Goal: Information Seeking & Learning: Learn about a topic

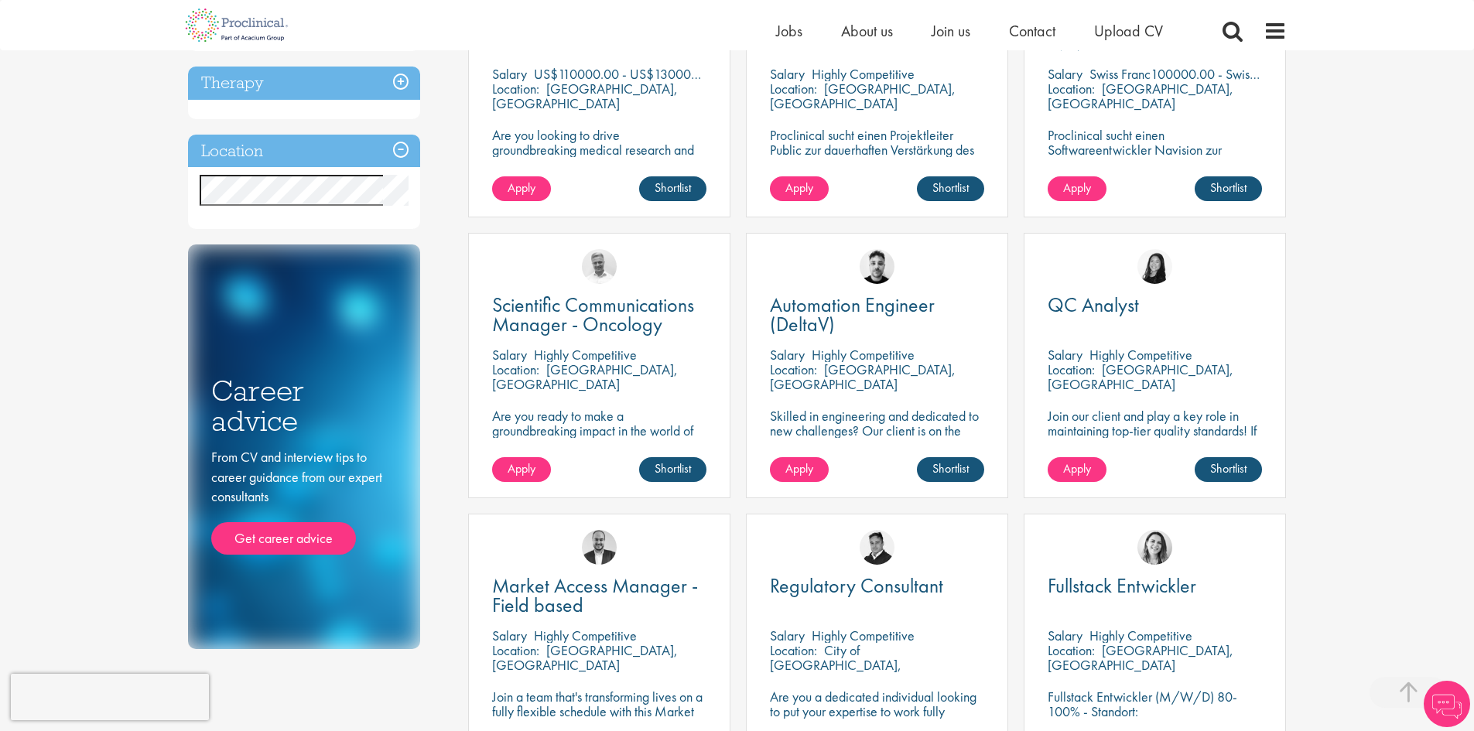
scroll to position [1065, 0]
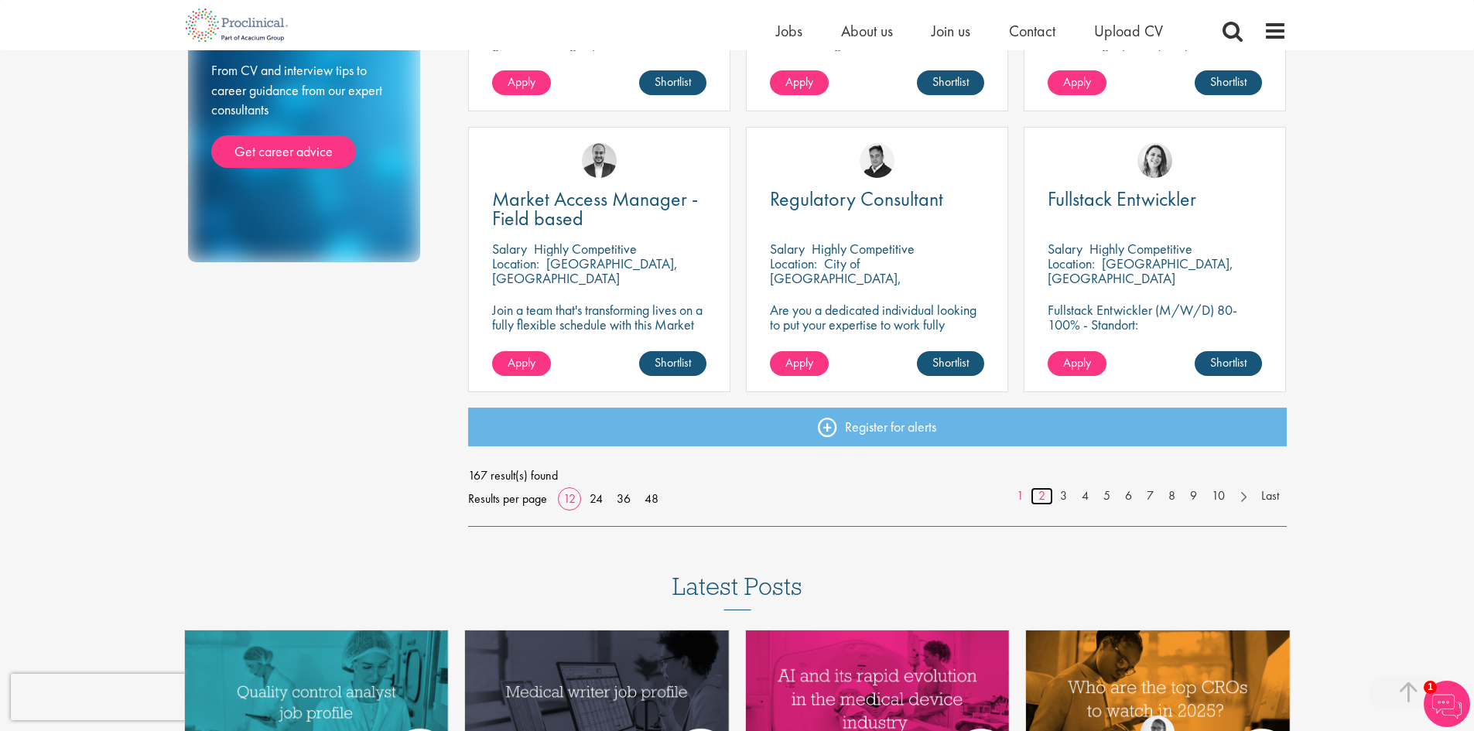
click at [1040, 495] on link "2" at bounding box center [1042, 497] width 22 height 18
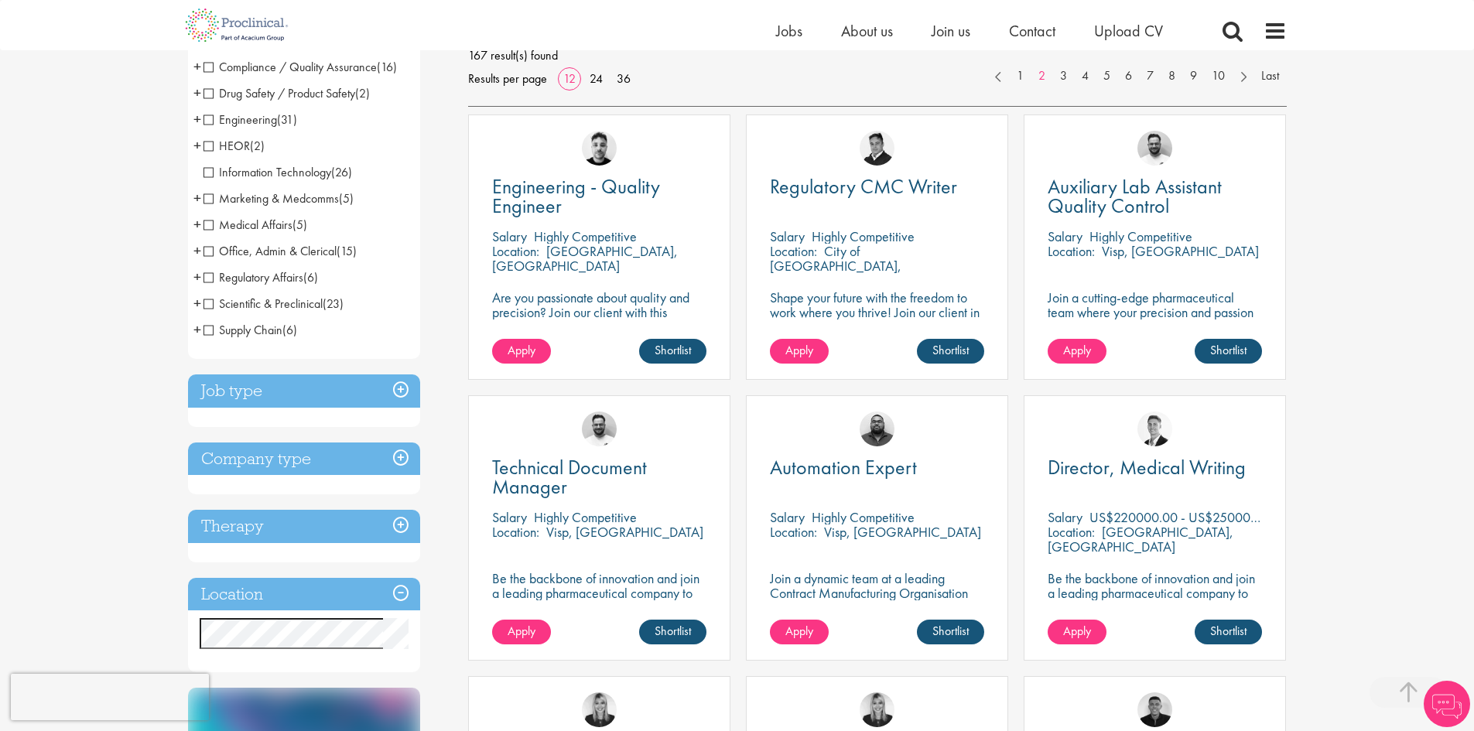
scroll to position [310, 0]
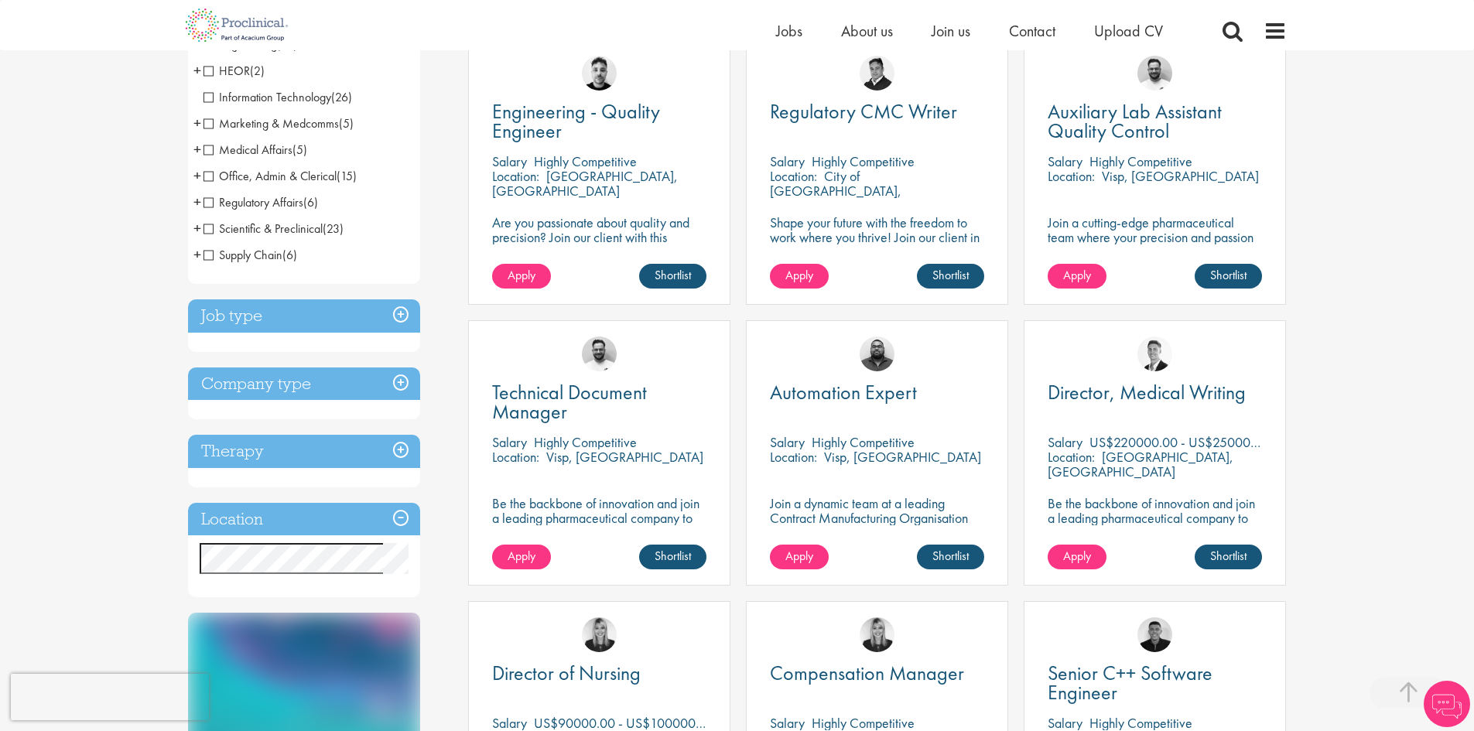
click at [394, 310] on h3 "Job type" at bounding box center [304, 316] width 232 height 33
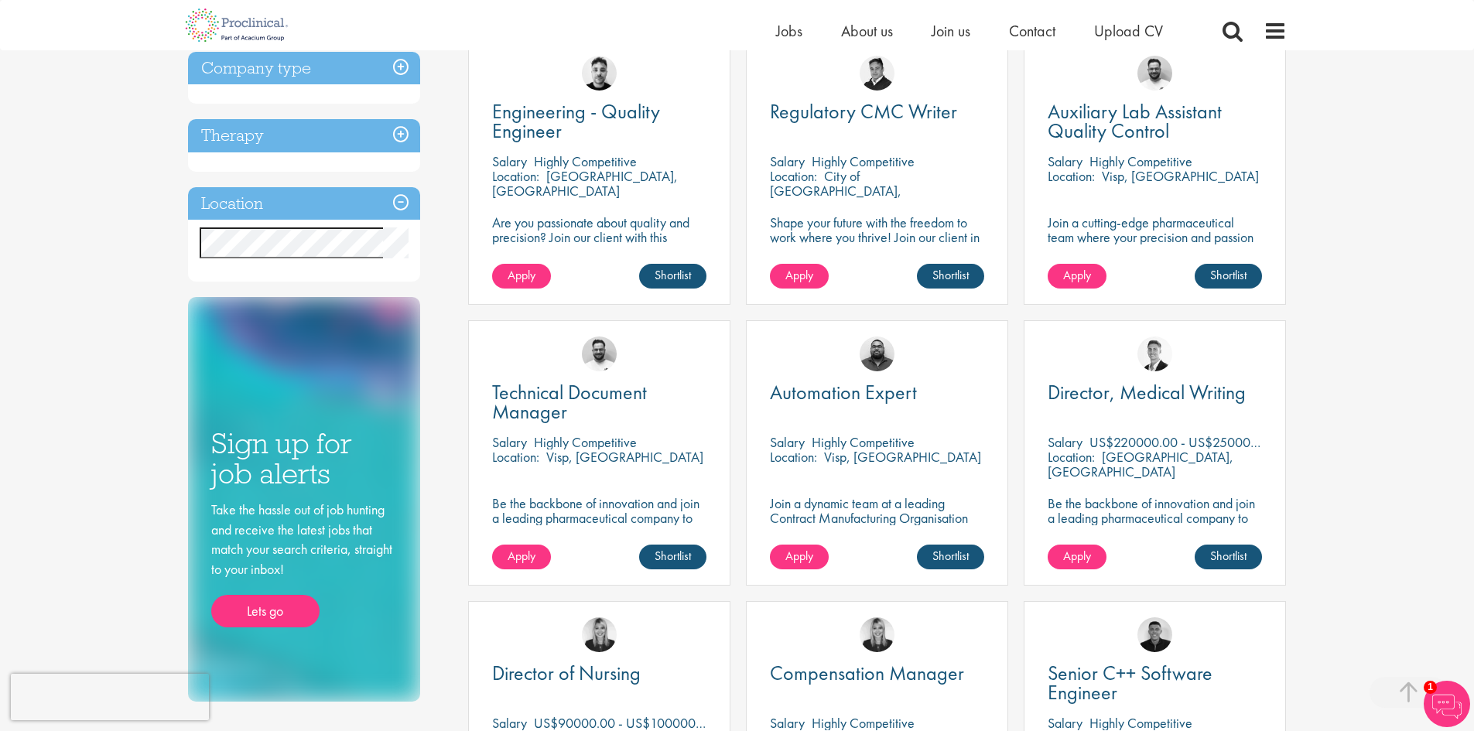
scroll to position [0, 0]
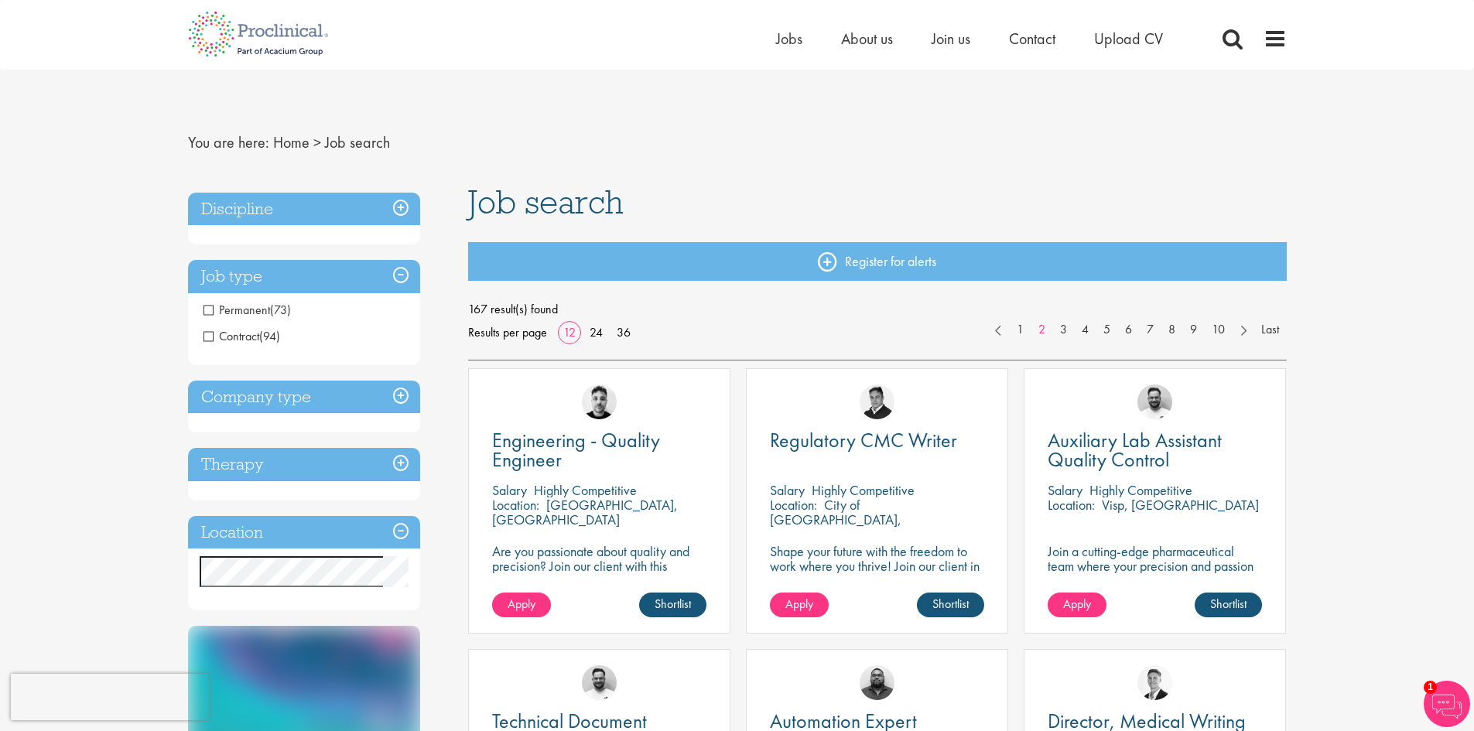
click at [397, 277] on h3 "Job type" at bounding box center [304, 276] width 232 height 33
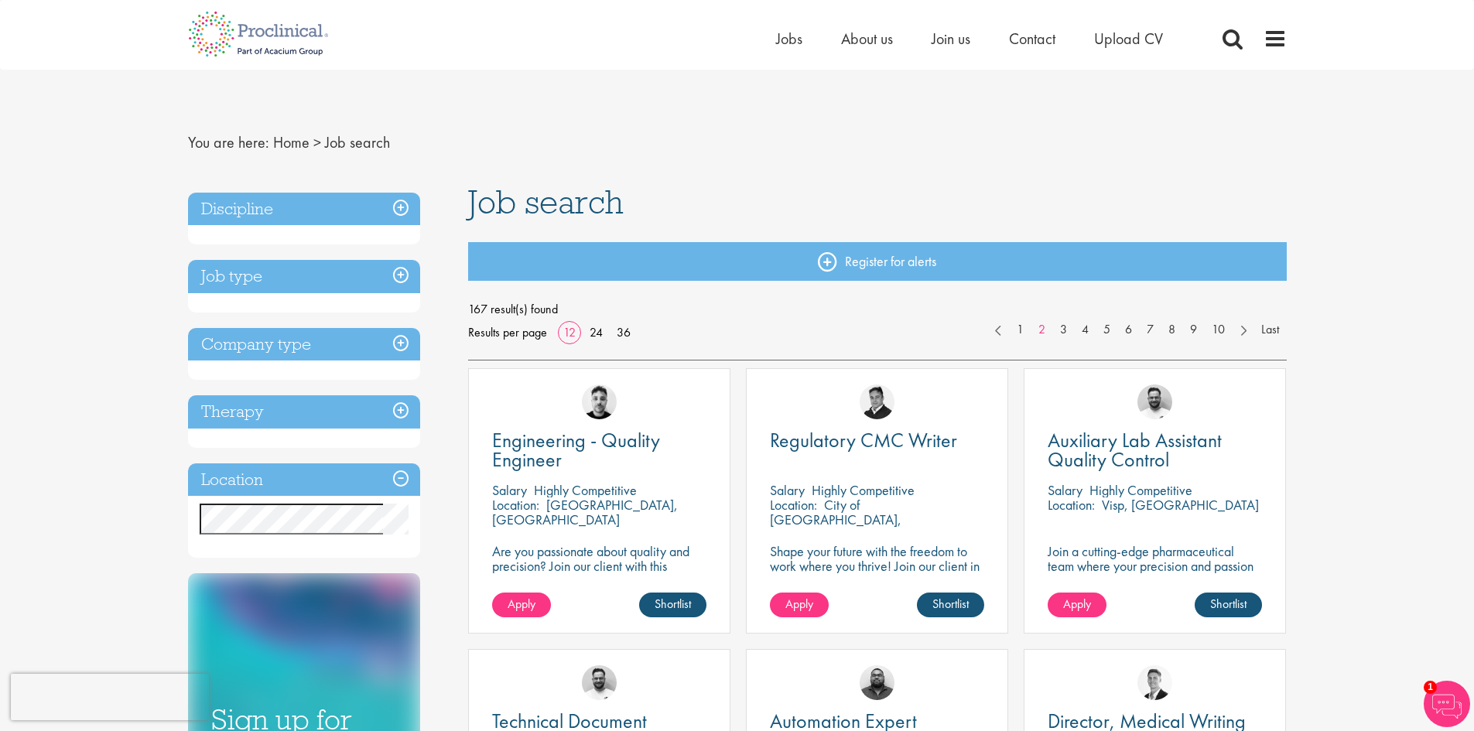
click at [402, 209] on h3 "Discipline" at bounding box center [304, 209] width 232 height 33
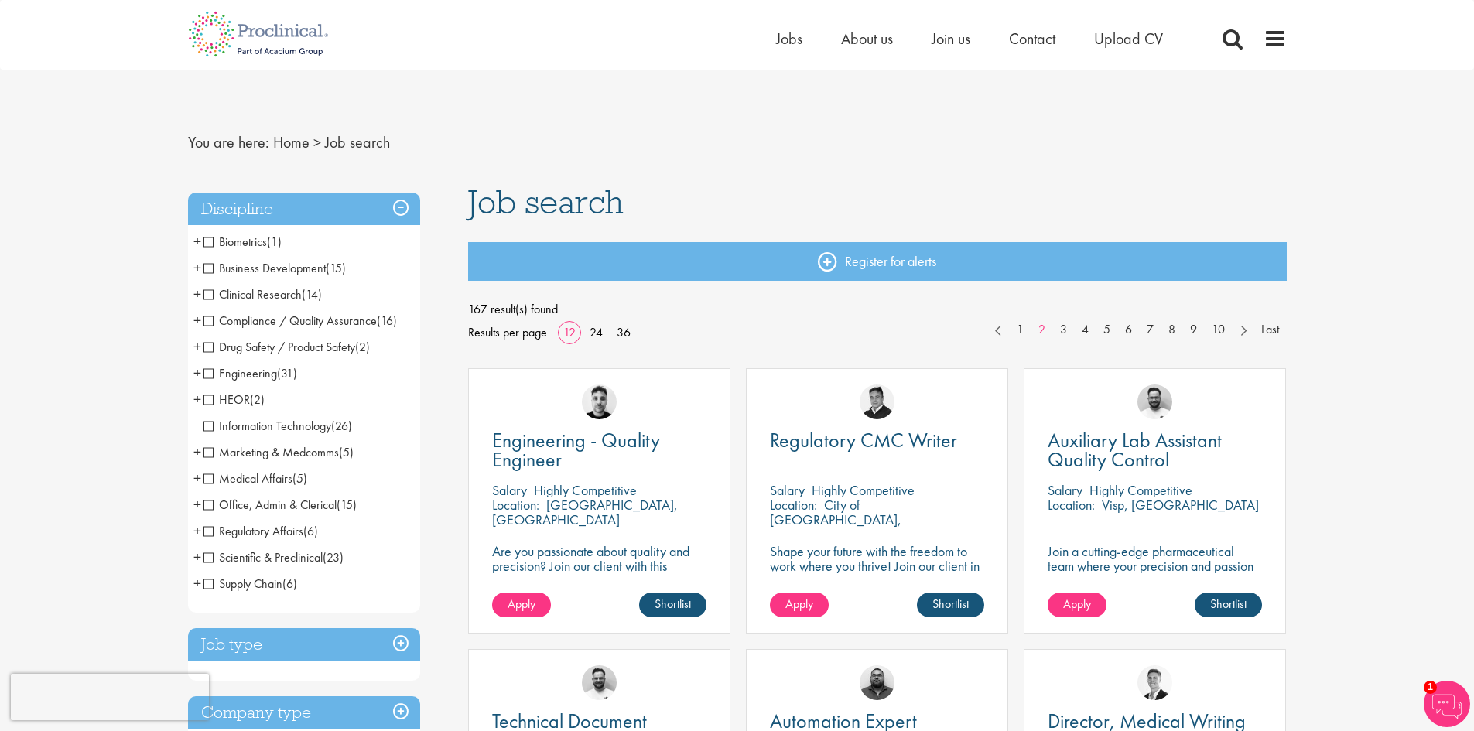
click at [209, 368] on span "Engineering" at bounding box center [241, 373] width 74 height 16
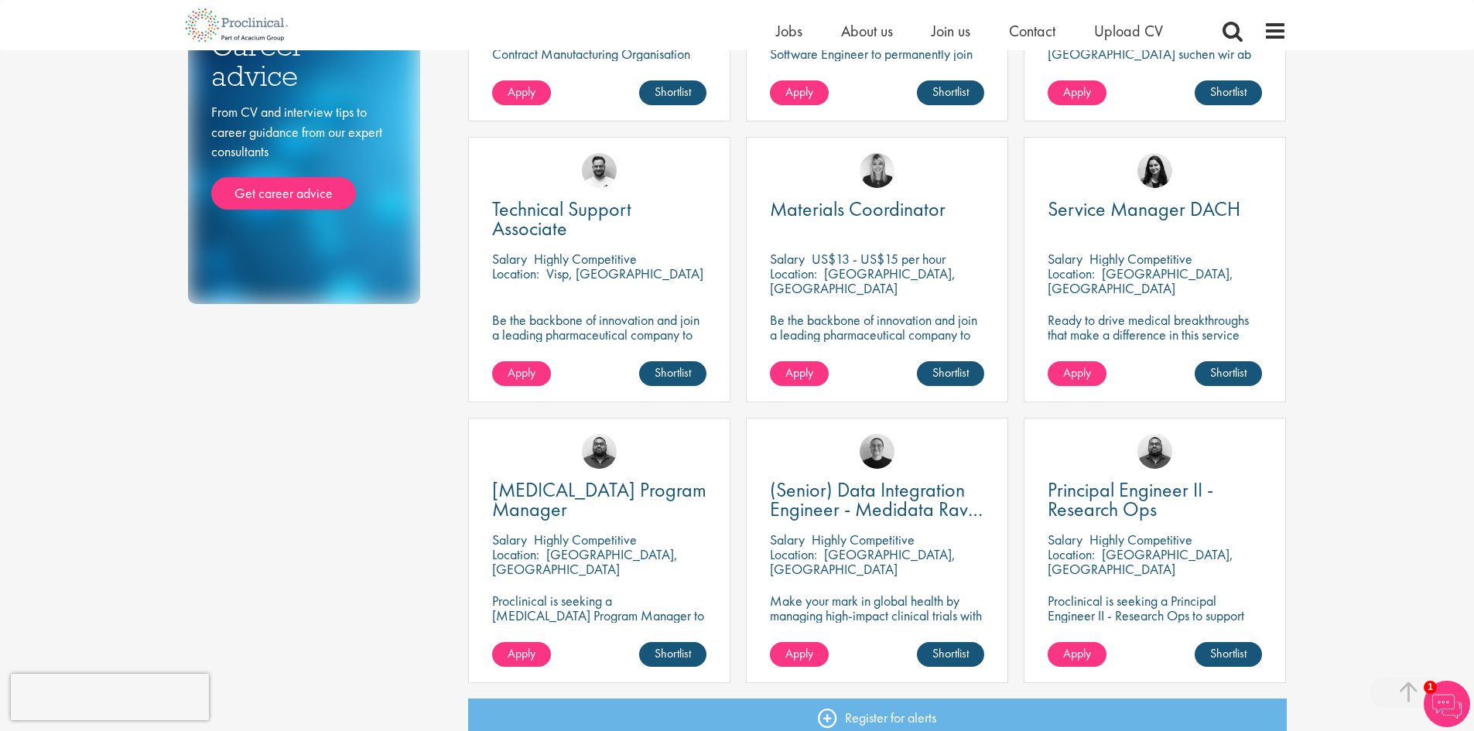
scroll to position [1006, 0]
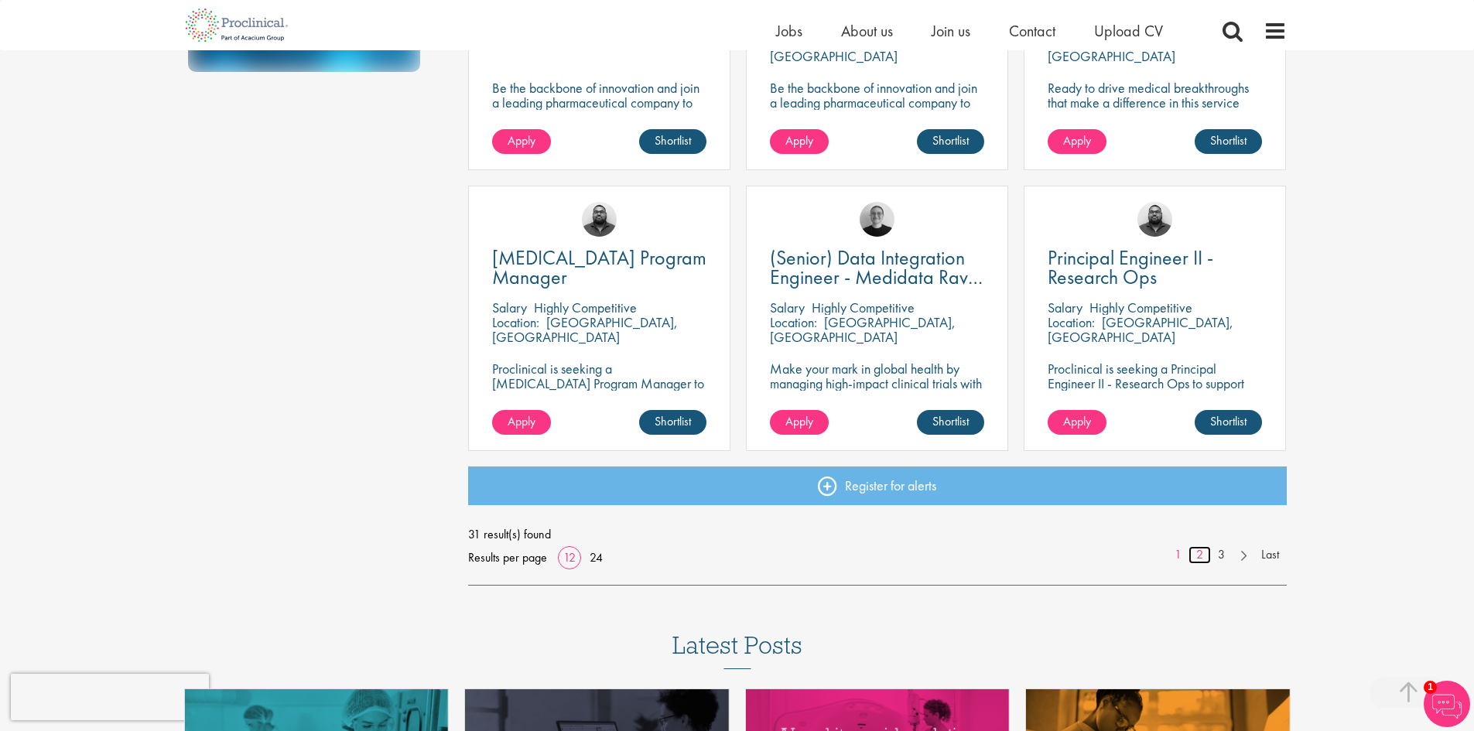
click at [1205, 553] on link "2" at bounding box center [1200, 555] width 22 height 18
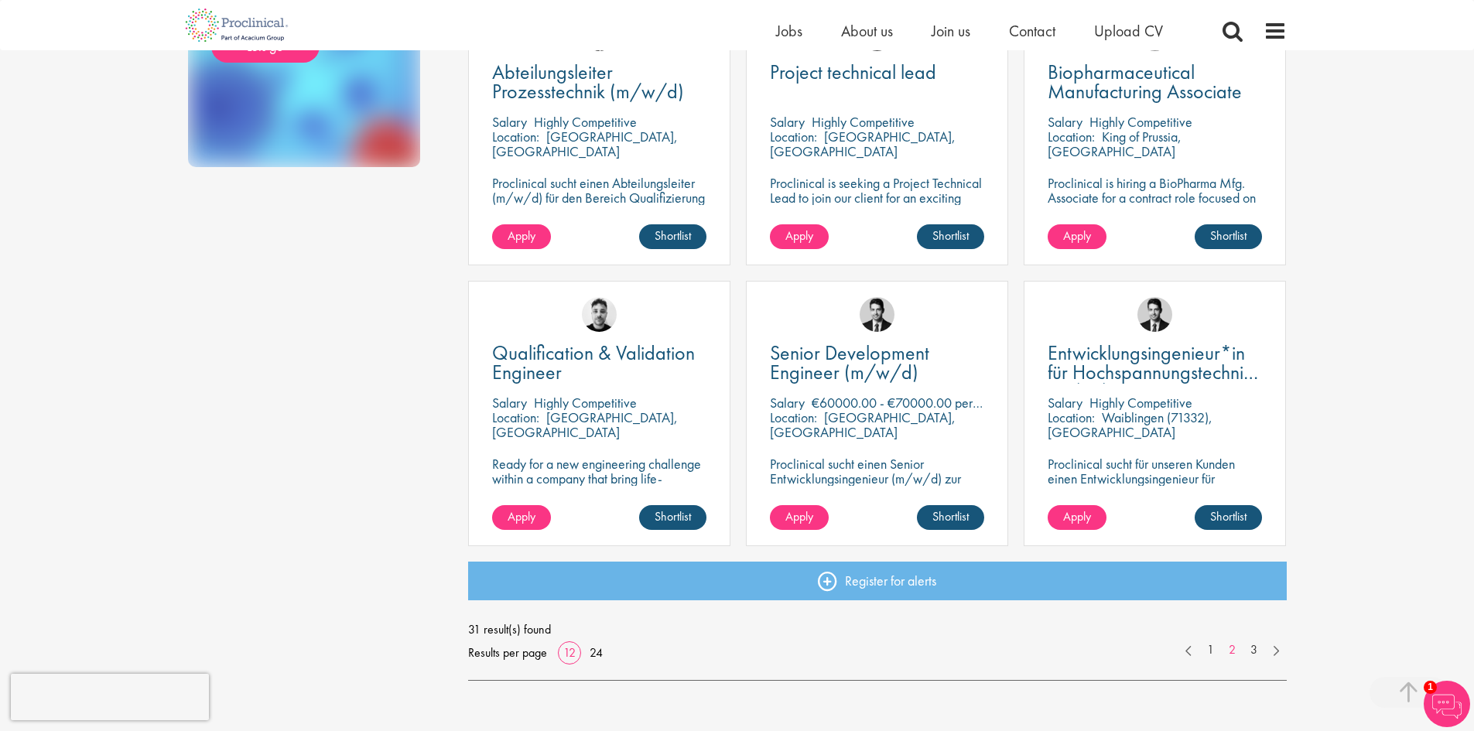
scroll to position [929, 0]
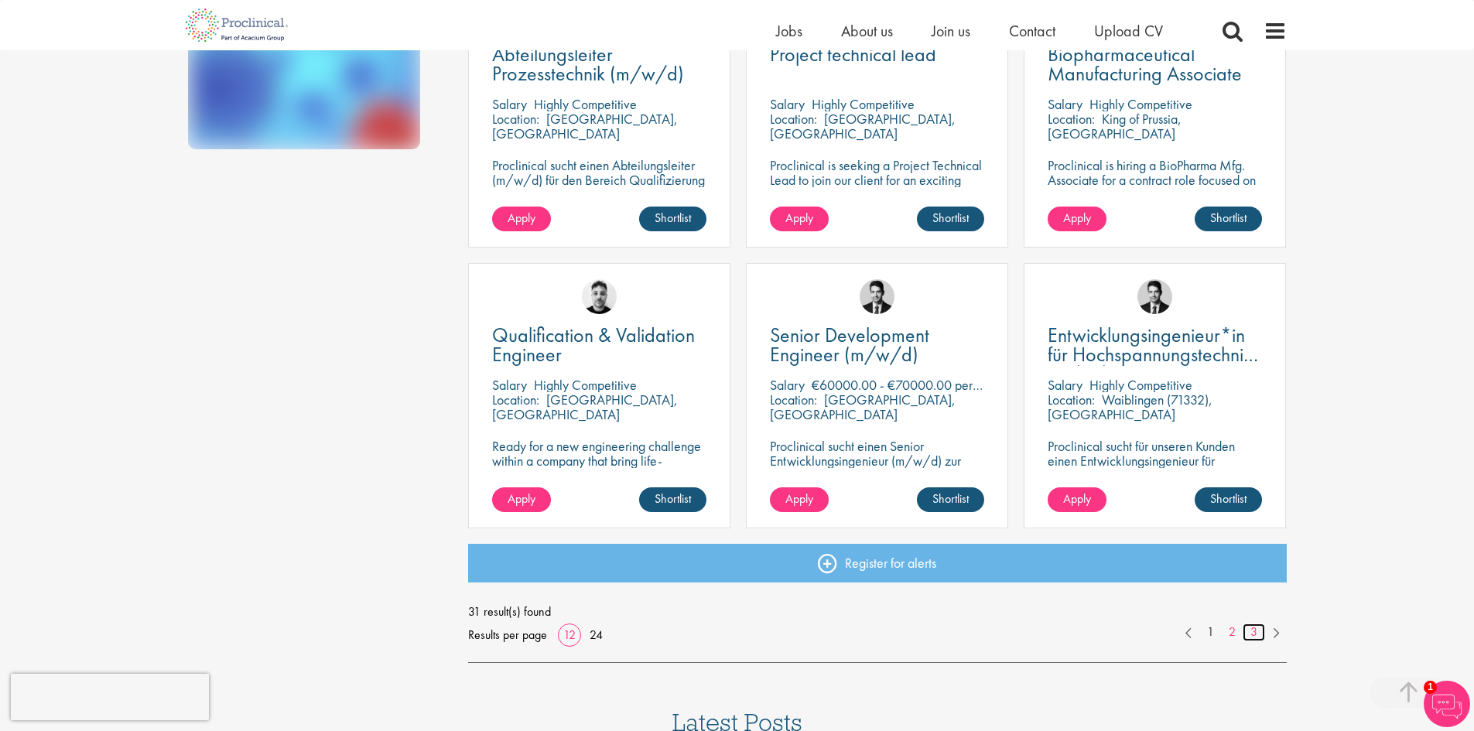
click at [1250, 632] on link "3" at bounding box center [1254, 633] width 22 height 18
